Goal: Information Seeking & Learning: Learn about a topic

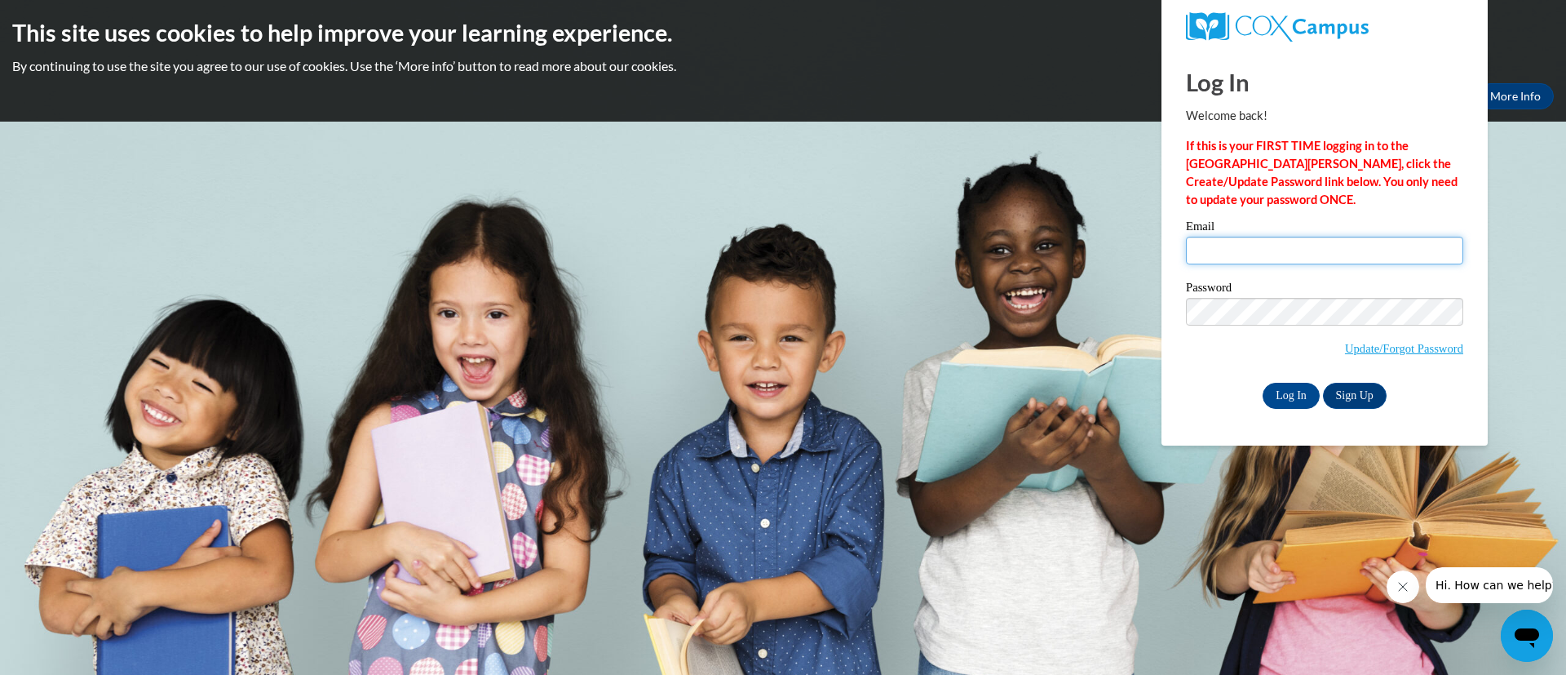
click at [1260, 248] on input "Email" at bounding box center [1324, 251] width 277 height 28
type input "mdesouza@kippatl.org"
click at [1263, 383] on input "Log In" at bounding box center [1291, 396] width 57 height 26
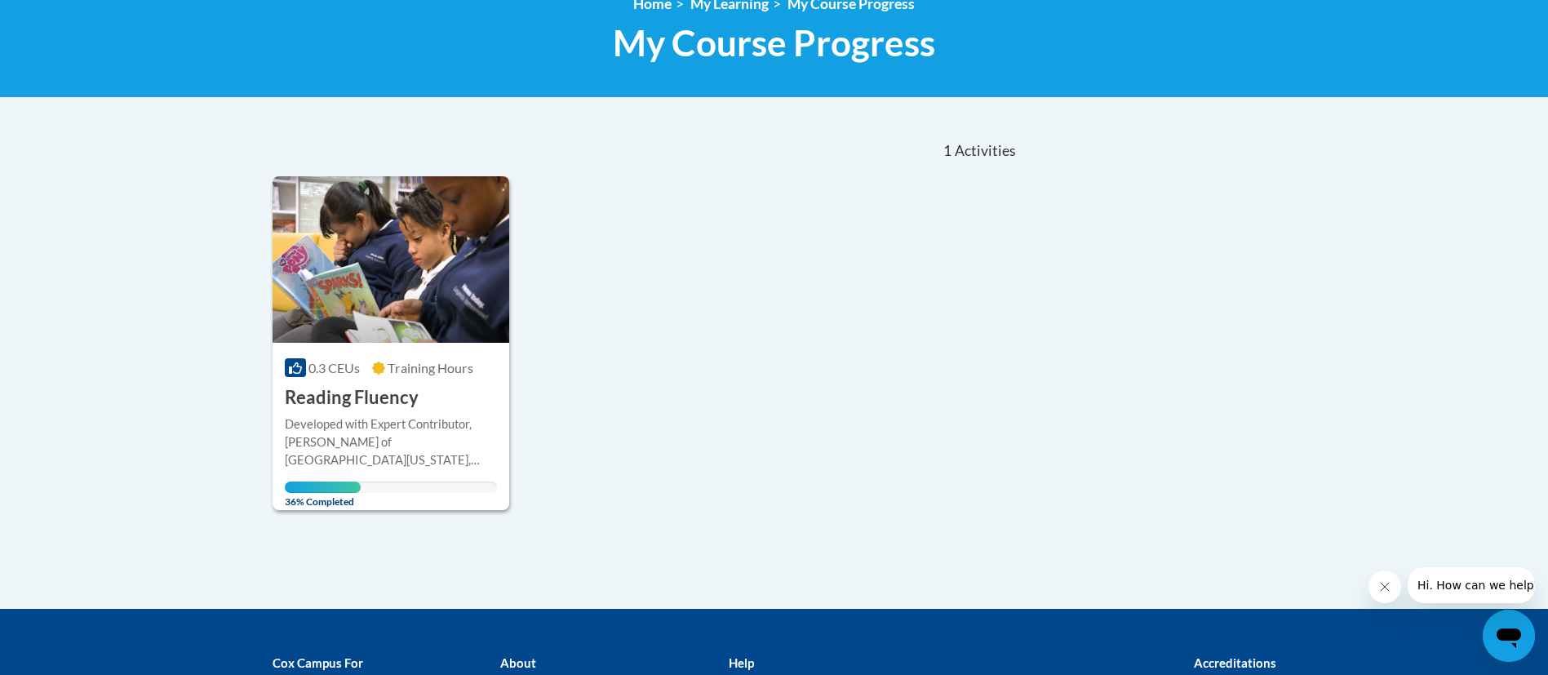
scroll to position [245, 0]
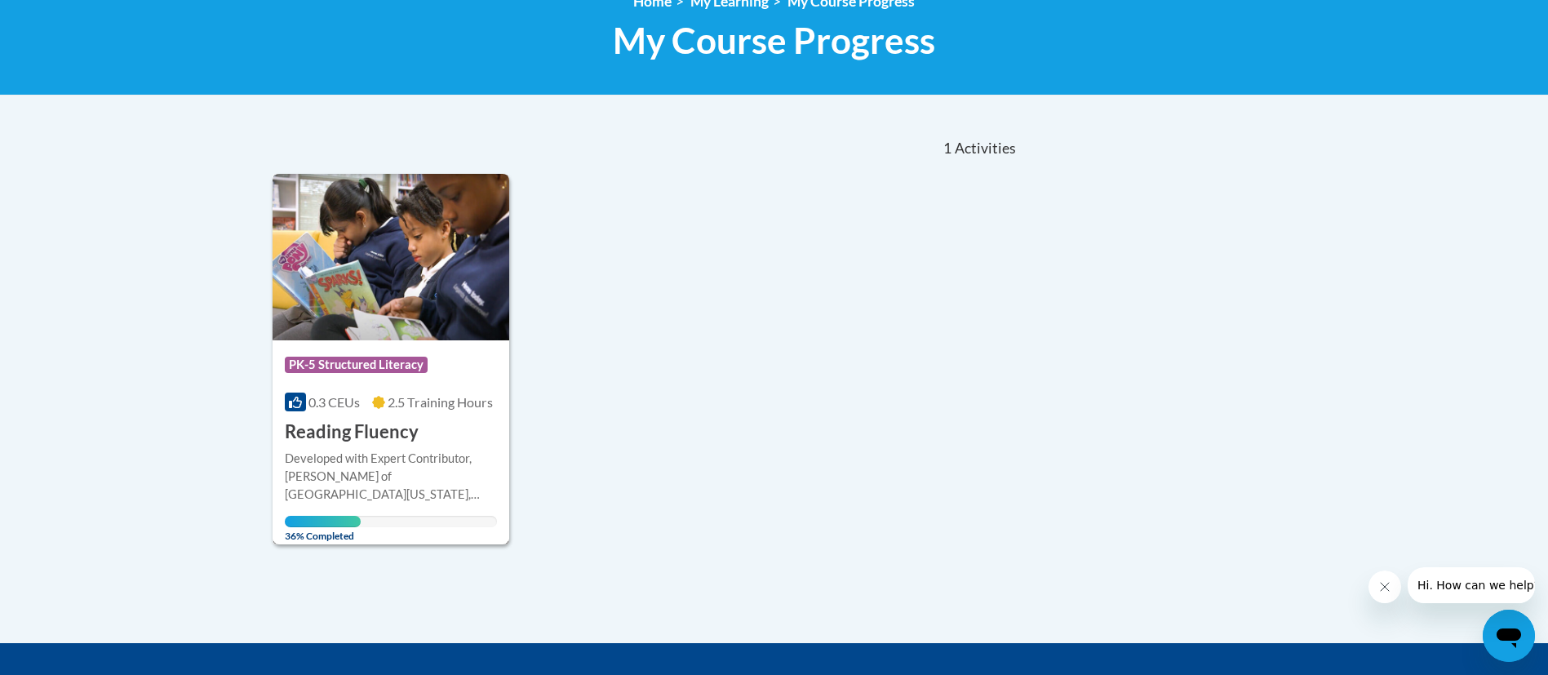
click at [370, 299] on img at bounding box center [390, 257] width 237 height 166
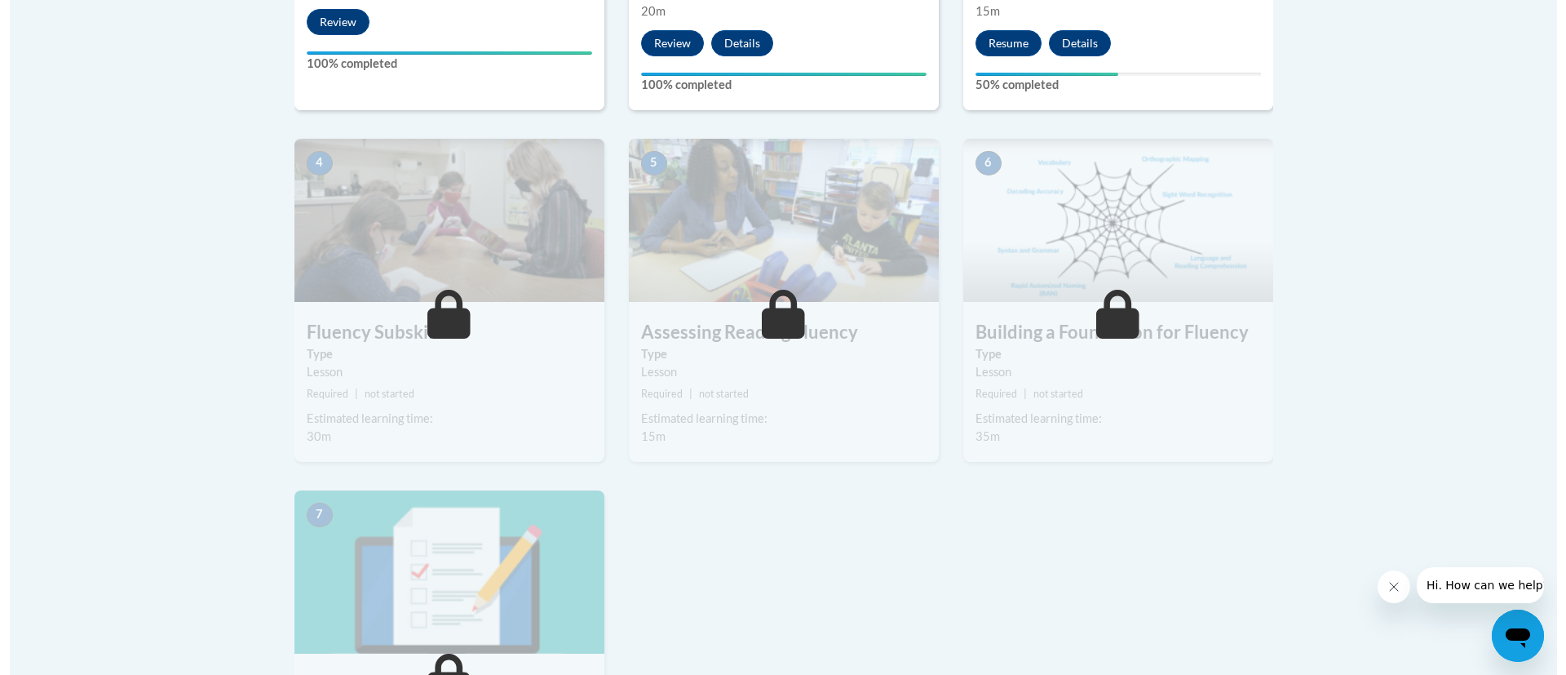
scroll to position [475, 0]
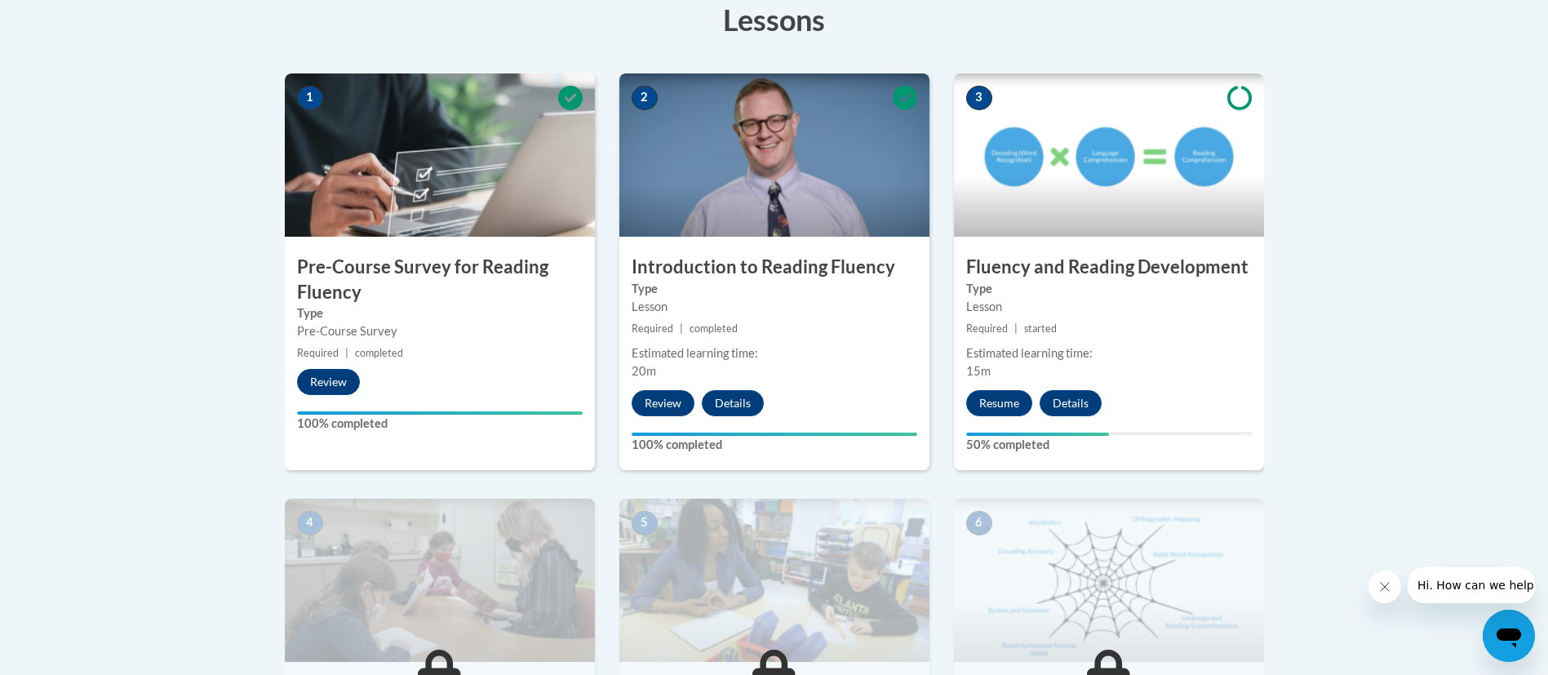
click at [994, 419] on div "3 Fluency and Reading Development Type Lesson Required | started Estimated lear…" at bounding box center [1109, 271] width 310 height 396
click at [982, 399] on button "Resume" at bounding box center [999, 403] width 66 height 26
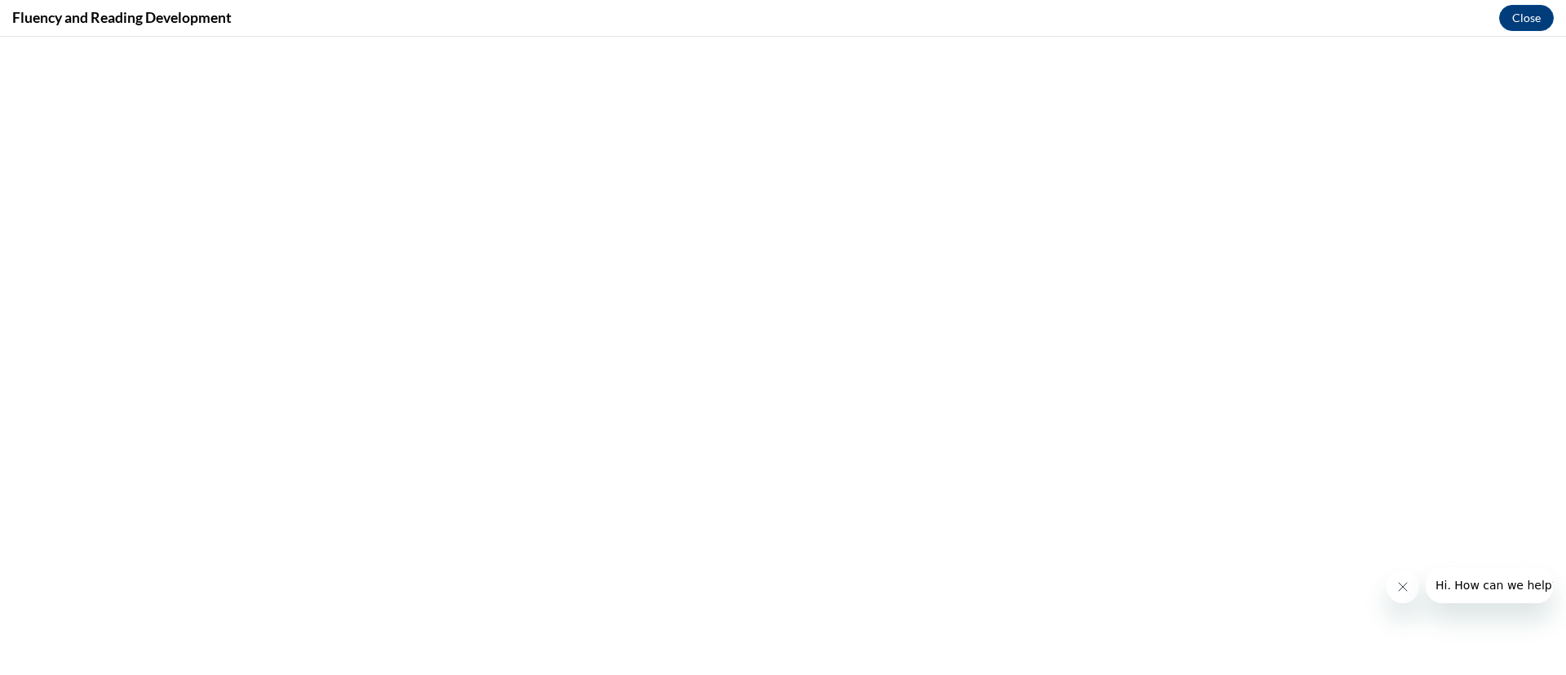
click at [1404, 577] on button "Close message from company" at bounding box center [1402, 586] width 33 height 33
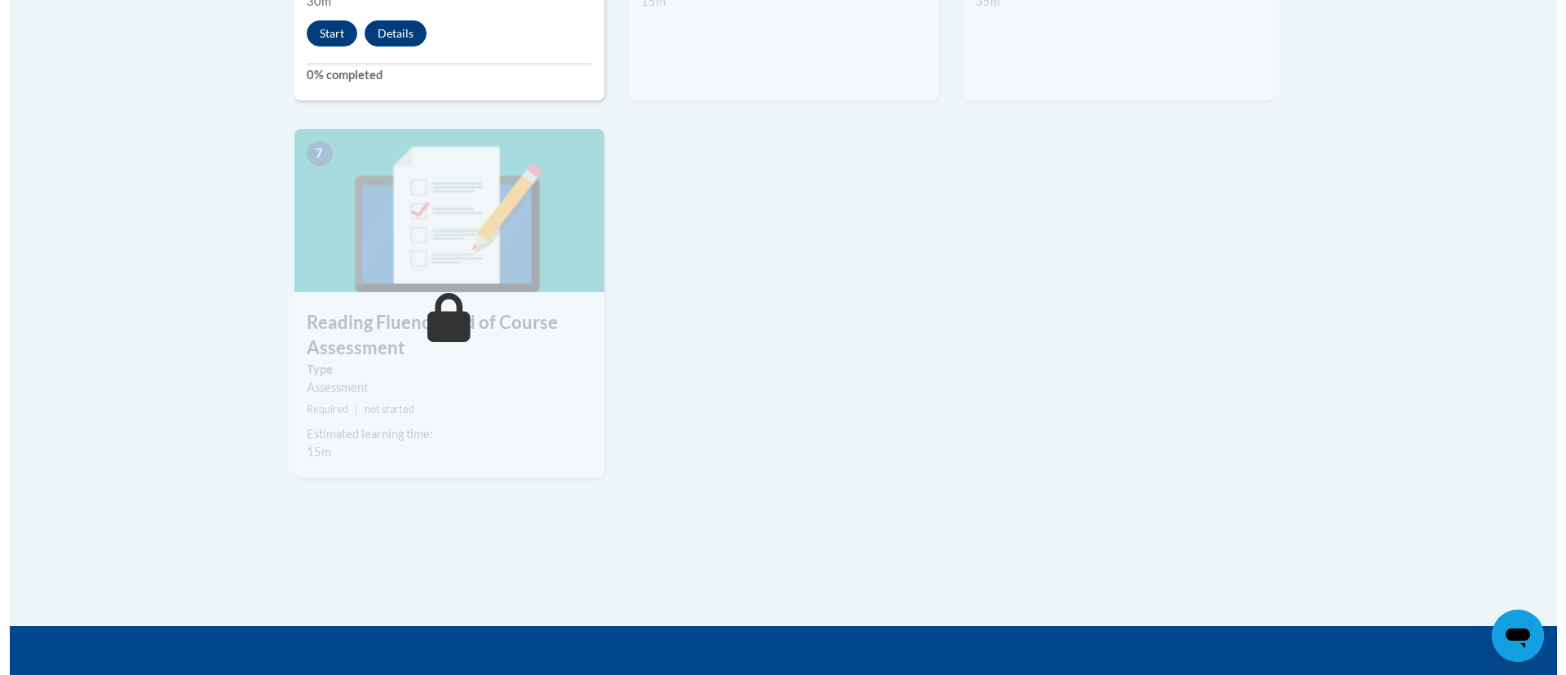
scroll to position [1275, 0]
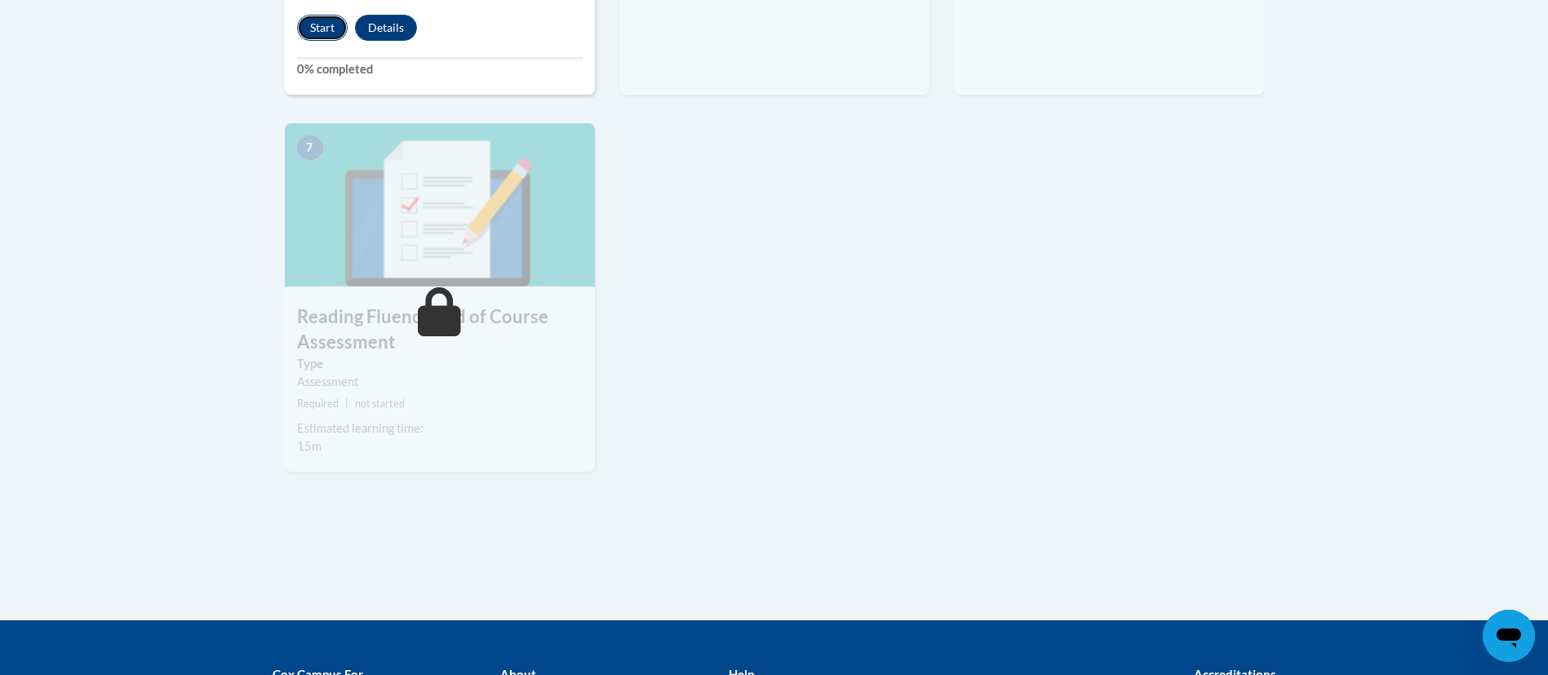
click at [316, 28] on button "Start" at bounding box center [322, 28] width 51 height 26
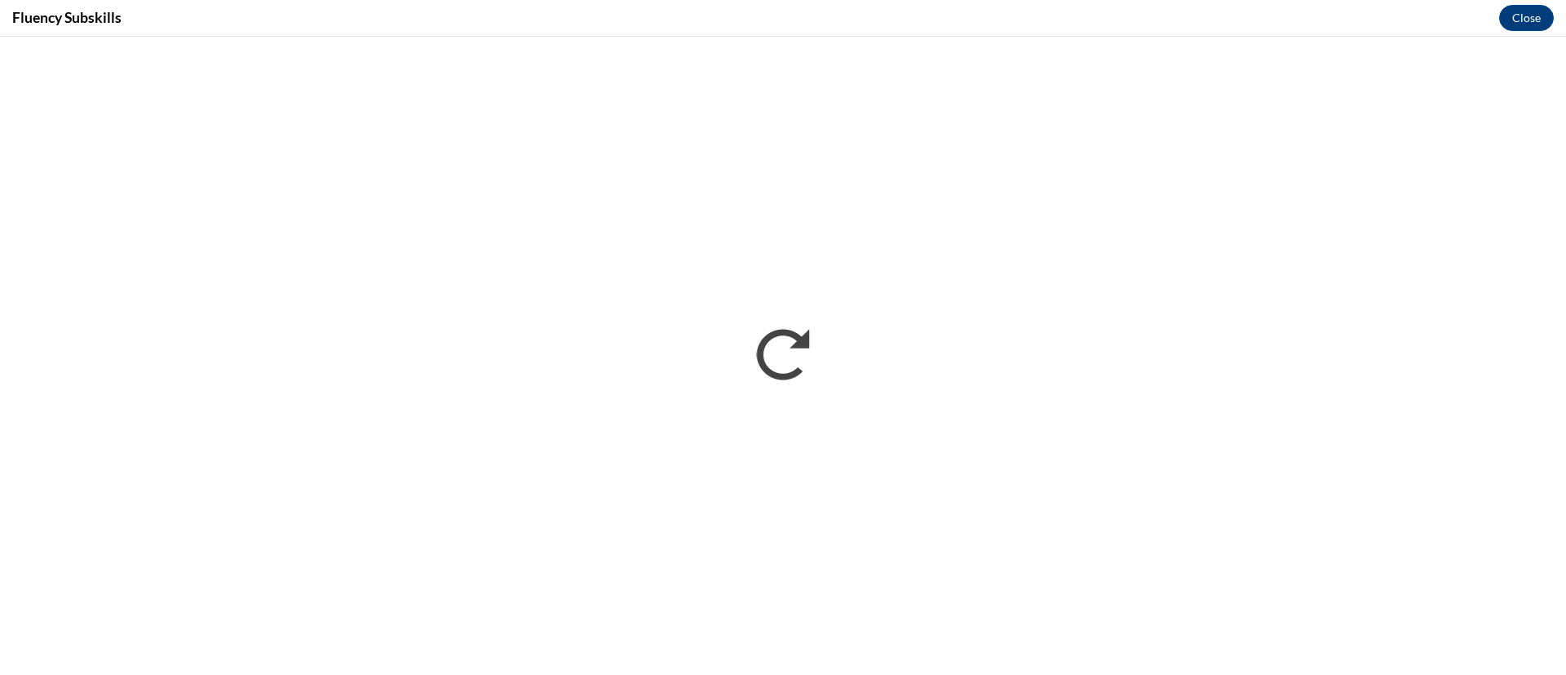
scroll to position [0, 0]
